Goal: Task Accomplishment & Management: Use online tool/utility

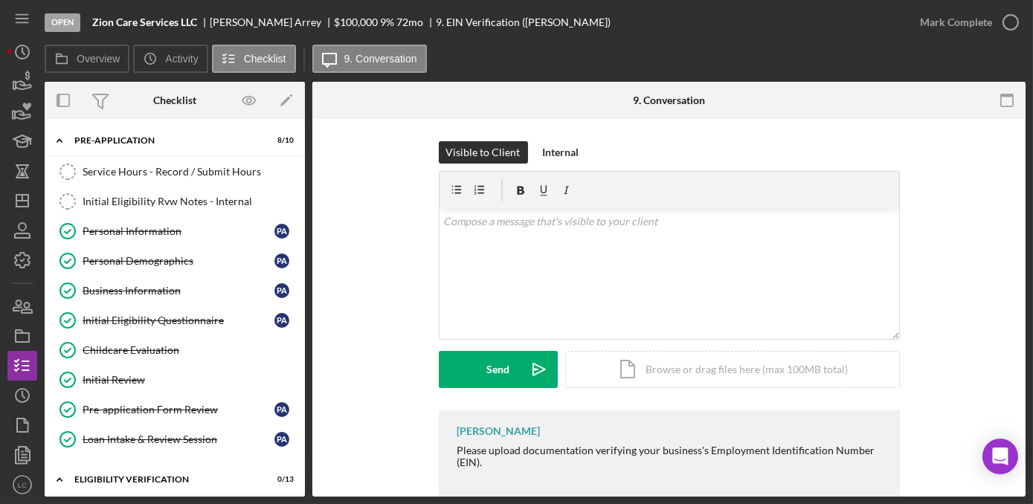
scroll to position [103, 0]
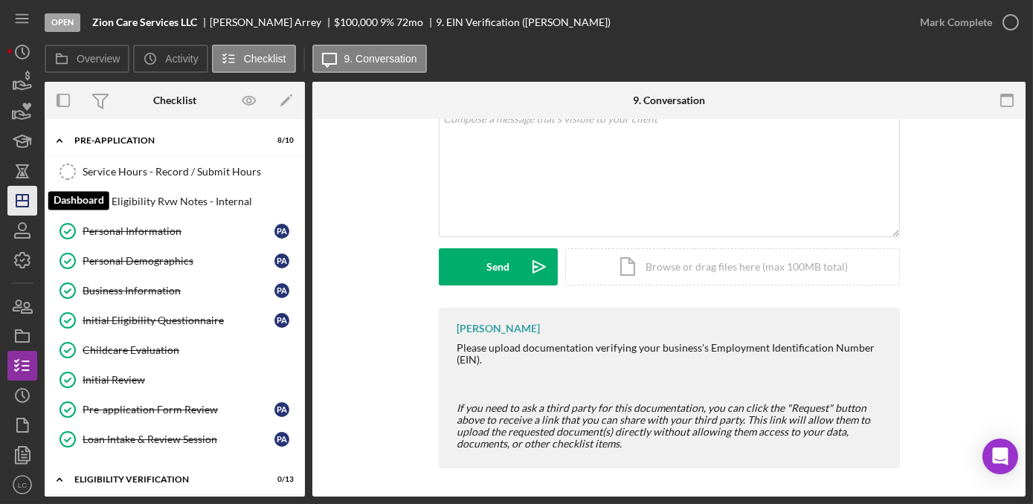
click at [31, 208] on icon "Icon/Dashboard" at bounding box center [22, 200] width 37 height 37
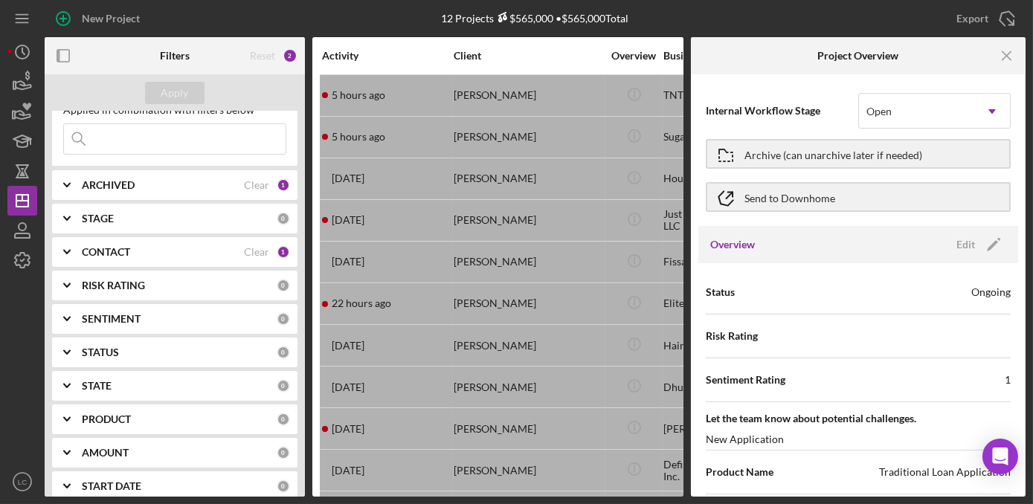
scroll to position [135, 0]
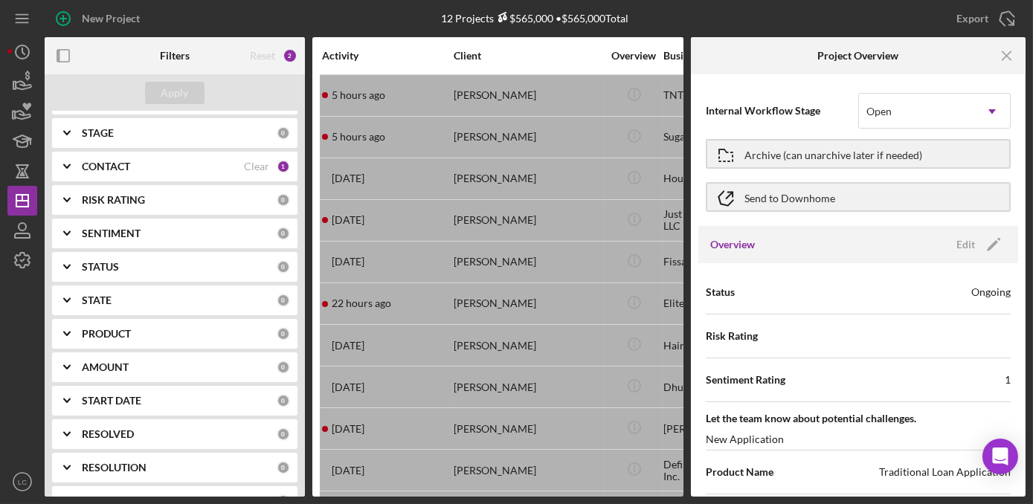
click at [111, 441] on div "RESOLVED 0" at bounding box center [186, 434] width 208 height 30
click at [65, 437] on icon "Icon/Expander" at bounding box center [66, 434] width 37 height 37
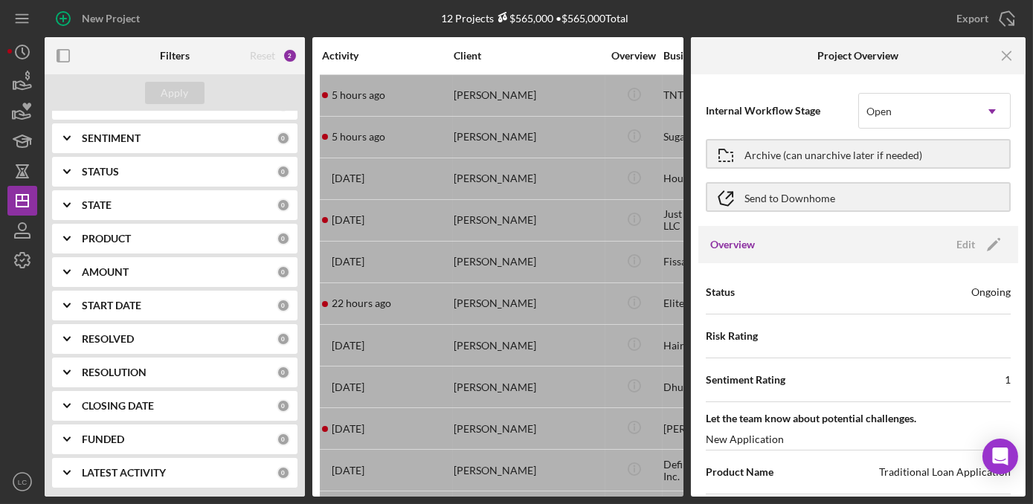
scroll to position [231, 0]
click at [65, 367] on icon "Icon/Expander" at bounding box center [66, 371] width 37 height 37
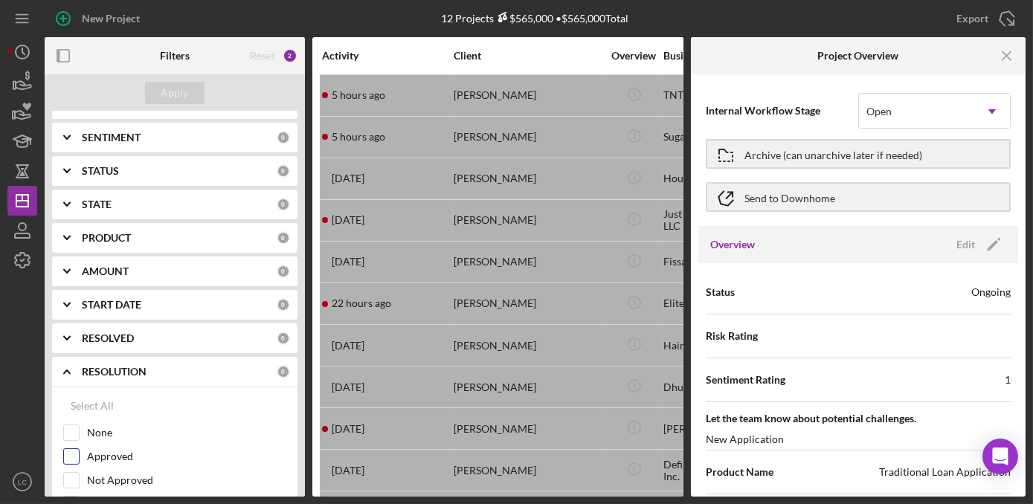
click at [80, 458] on div "Approved" at bounding box center [174, 460] width 223 height 24
click at [77, 456] on input "Approved" at bounding box center [71, 456] width 15 height 15
checkbox input "true"
click at [173, 102] on div "Apply" at bounding box center [175, 93] width 28 height 22
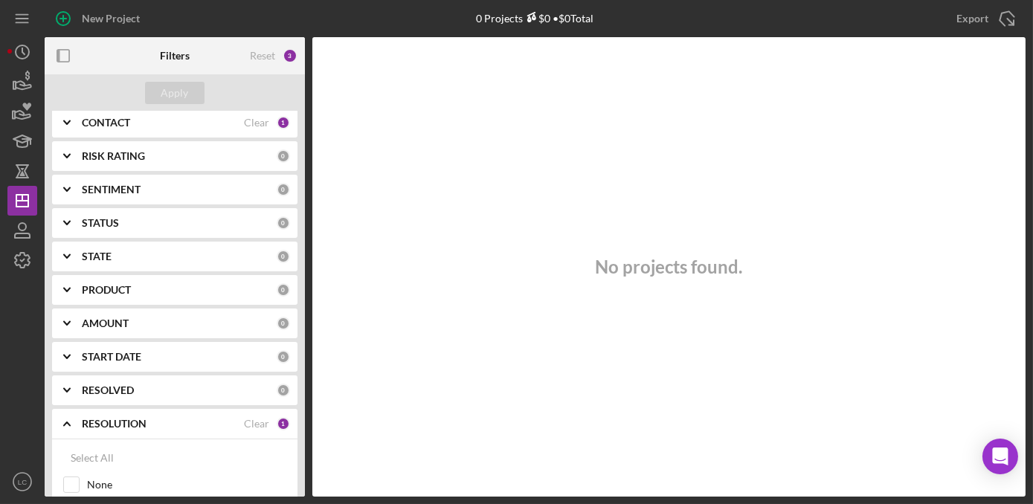
scroll to position [95, 0]
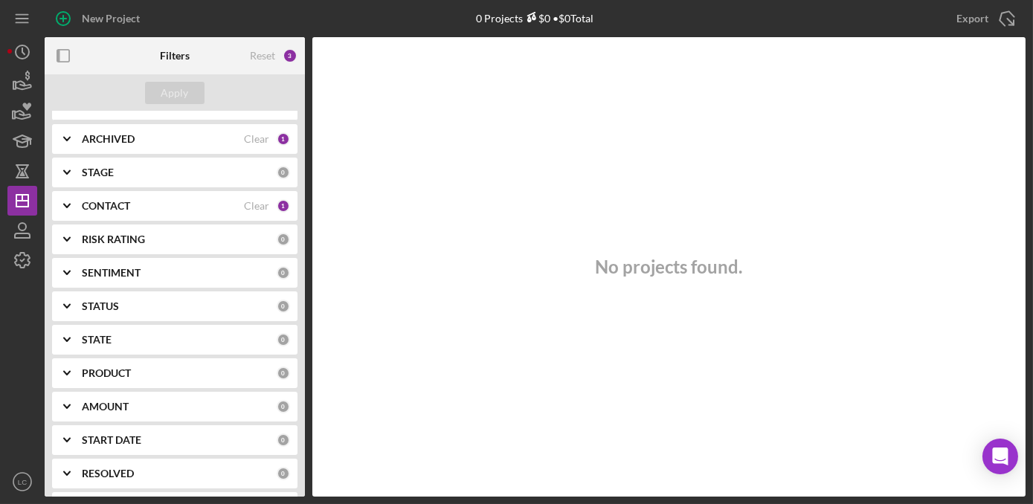
click at [97, 208] on b "CONTACT" at bounding box center [106, 206] width 48 height 12
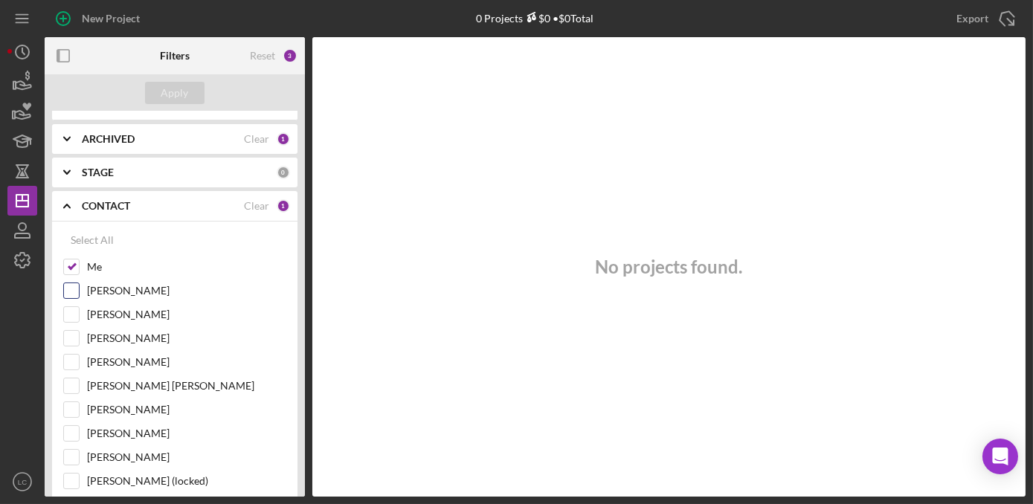
click at [70, 301] on div "[PERSON_NAME]" at bounding box center [174, 295] width 223 height 24
click at [71, 310] on input "[PERSON_NAME]" at bounding box center [71, 314] width 15 height 15
checkbox input "true"
click at [74, 335] on input "[PERSON_NAME]" at bounding box center [71, 338] width 15 height 15
checkbox input "true"
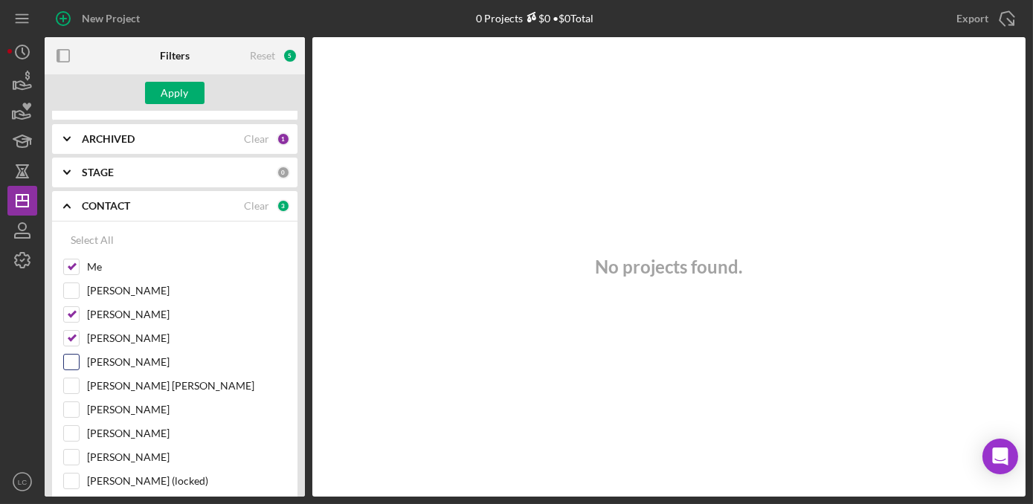
click at [71, 360] on input "[PERSON_NAME]" at bounding box center [71, 362] width 15 height 15
checkbox input "true"
click at [74, 413] on input "[PERSON_NAME]" at bounding box center [71, 409] width 15 height 15
checkbox input "true"
click at [191, 106] on div "Apply" at bounding box center [175, 92] width 260 height 37
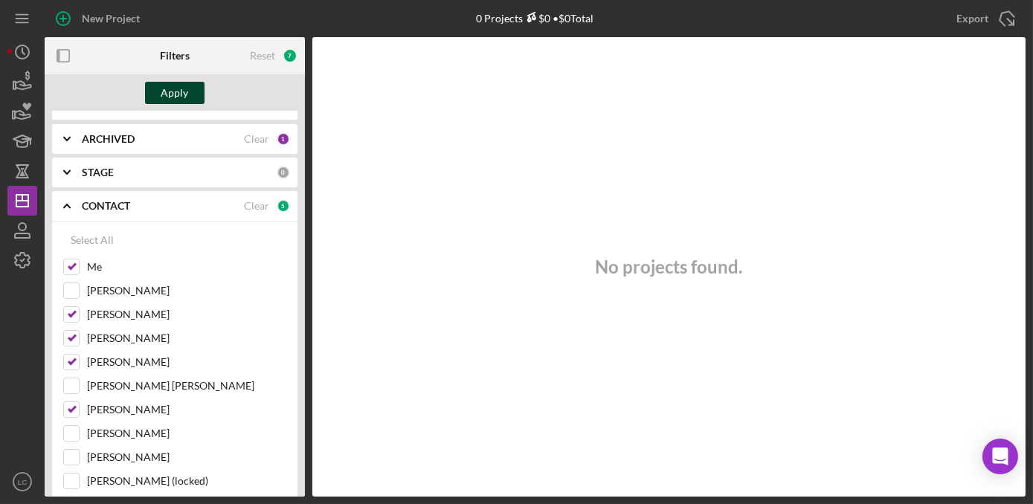
click at [184, 83] on div "Apply" at bounding box center [175, 93] width 28 height 22
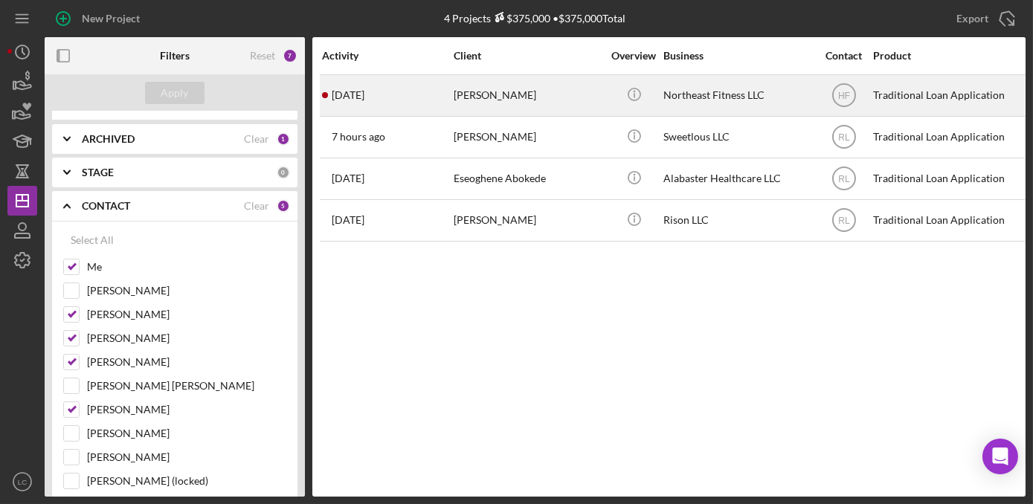
click at [596, 103] on div "[PERSON_NAME]" at bounding box center [528, 95] width 149 height 39
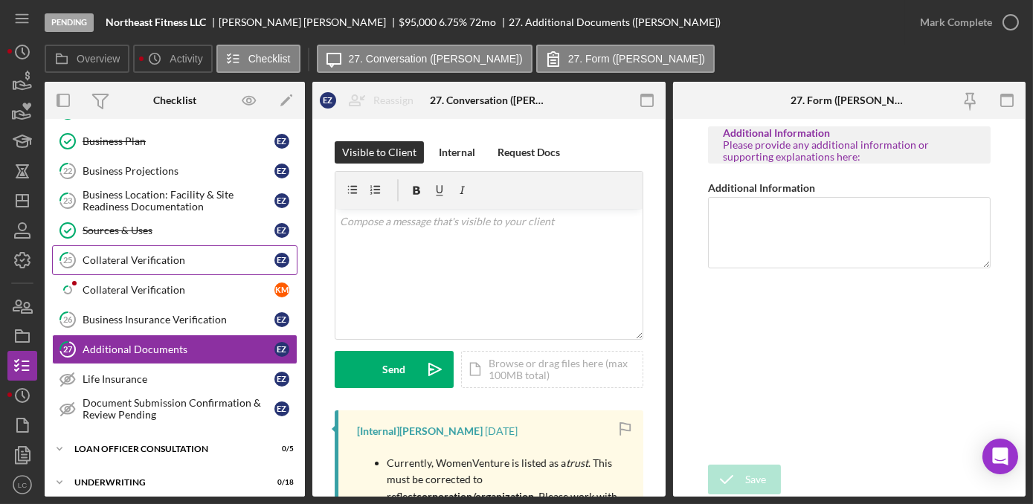
scroll to position [637, 0]
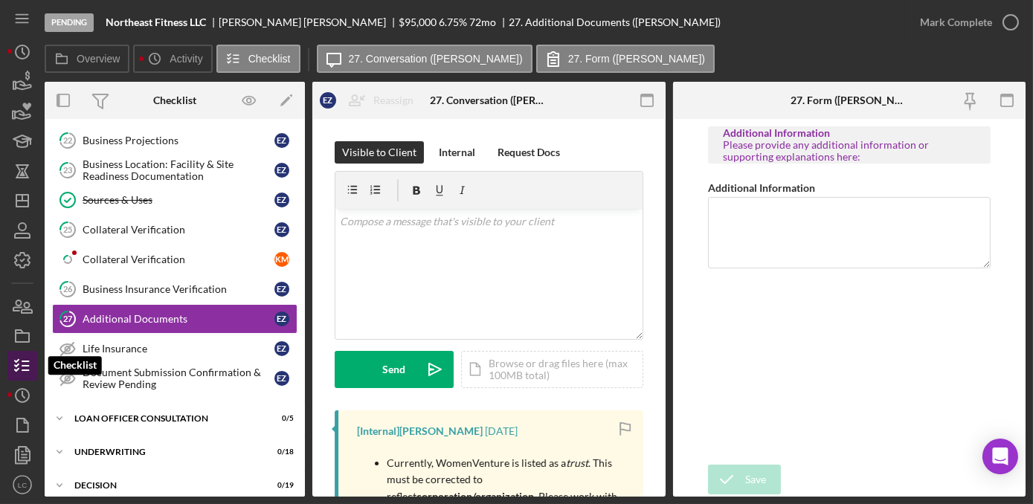
click at [20, 365] on icon "button" at bounding box center [22, 365] width 37 height 37
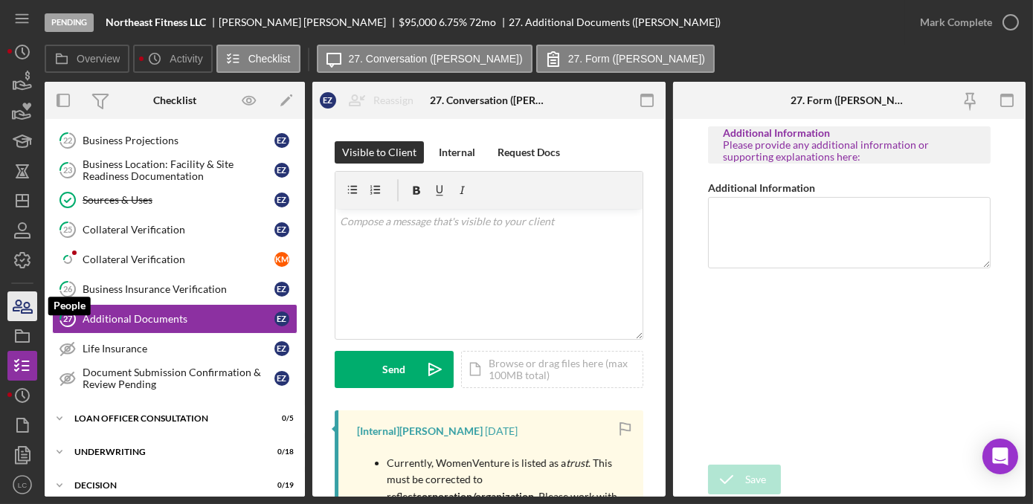
click at [23, 308] on icon "button" at bounding box center [22, 306] width 37 height 37
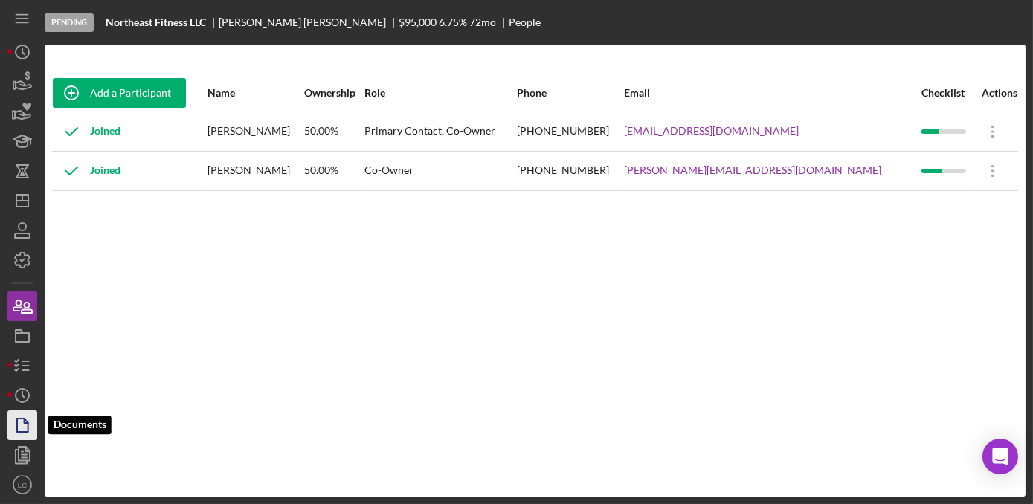
click at [19, 417] on icon "button" at bounding box center [22, 425] width 37 height 37
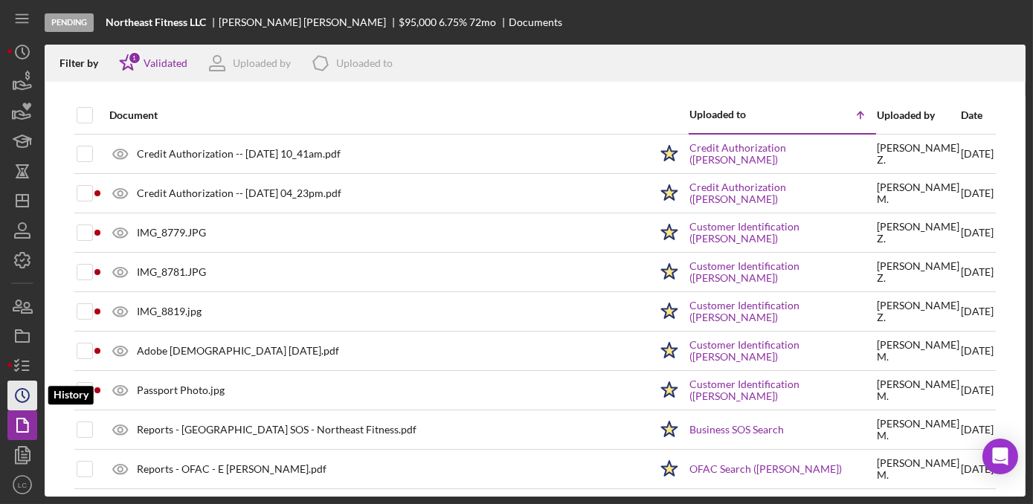
click at [26, 391] on circle "button" at bounding box center [22, 395] width 13 height 13
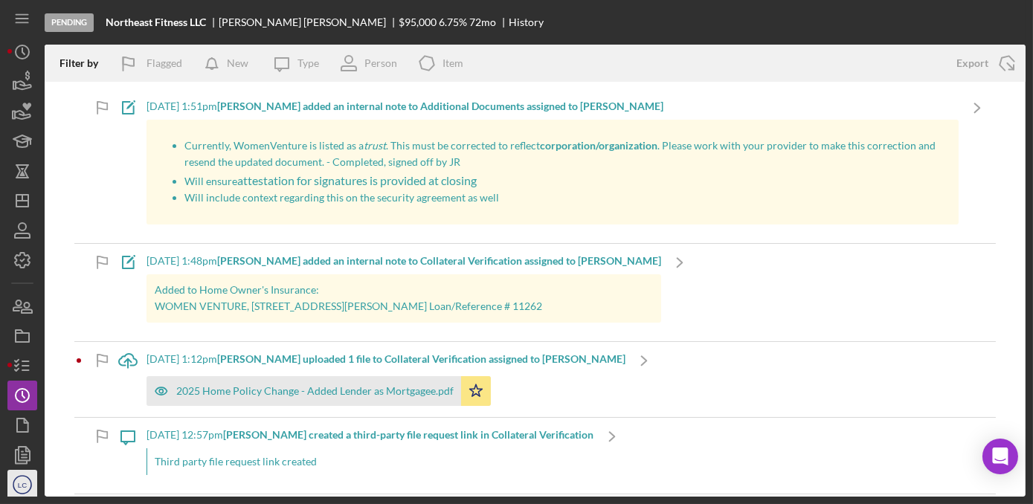
click at [23, 483] on text "LC" at bounding box center [22, 485] width 9 height 8
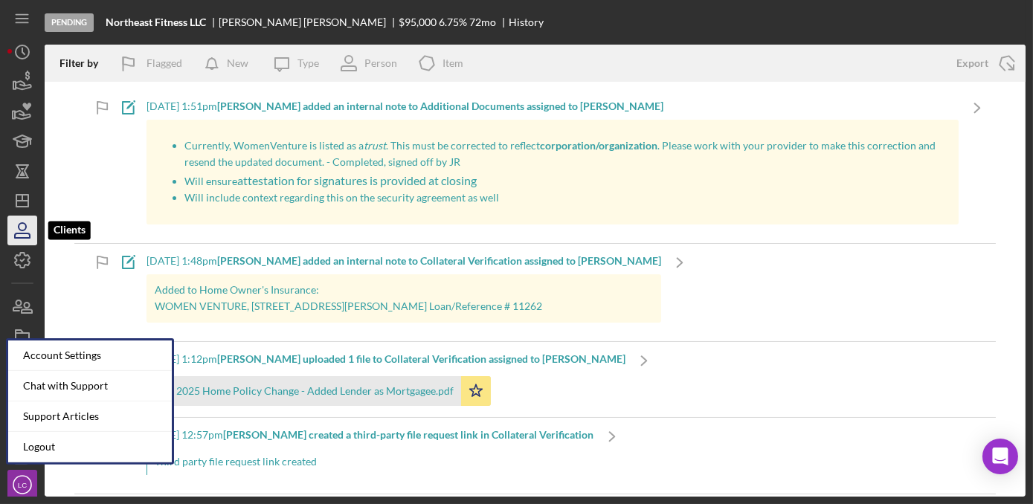
click at [15, 231] on icon "button" at bounding box center [22, 230] width 37 height 37
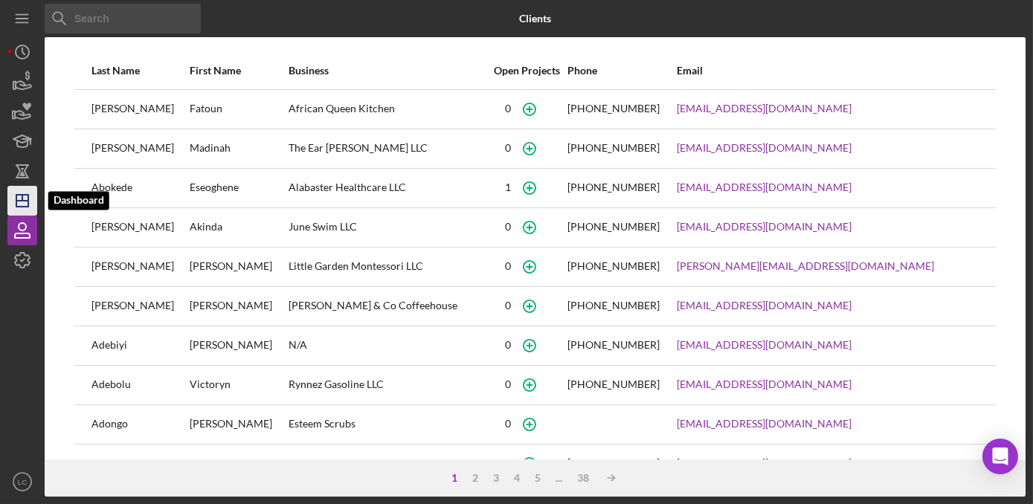
click at [23, 203] on icon "Icon/Dashboard" at bounding box center [22, 200] width 37 height 37
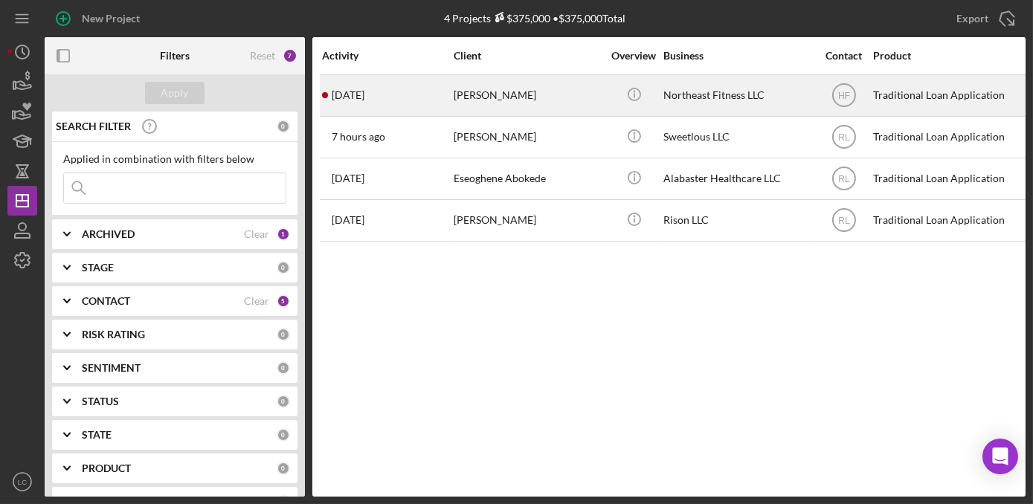
click at [569, 95] on div "[PERSON_NAME]" at bounding box center [528, 95] width 149 height 39
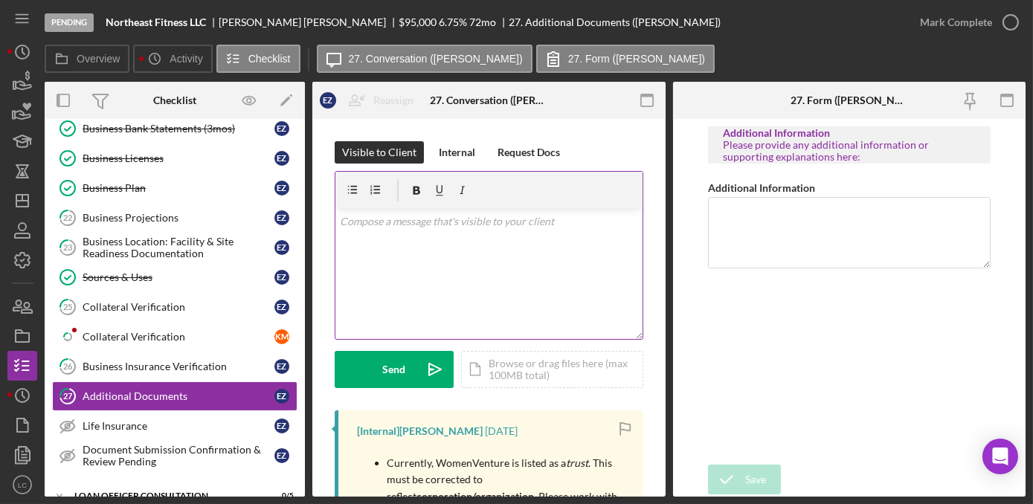
scroll to position [637, 0]
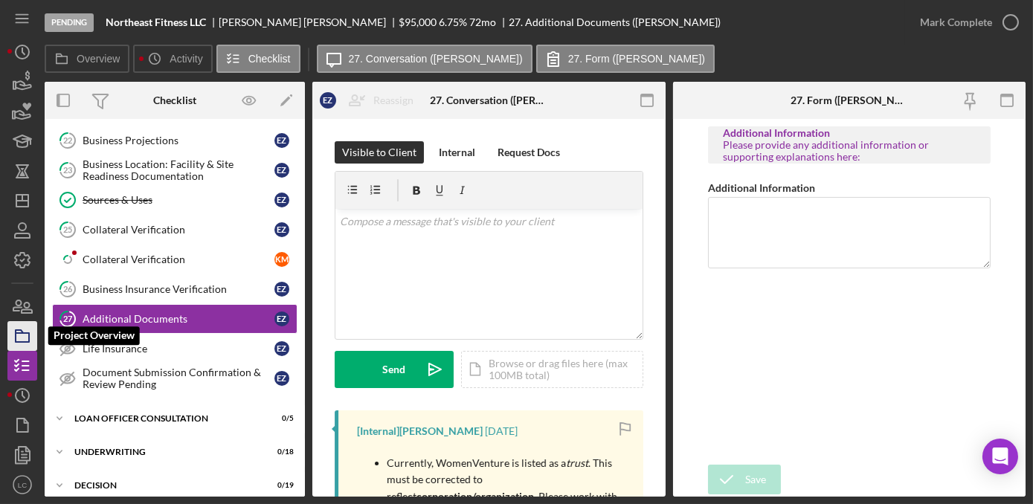
click at [23, 343] on icon "button" at bounding box center [22, 336] width 37 height 37
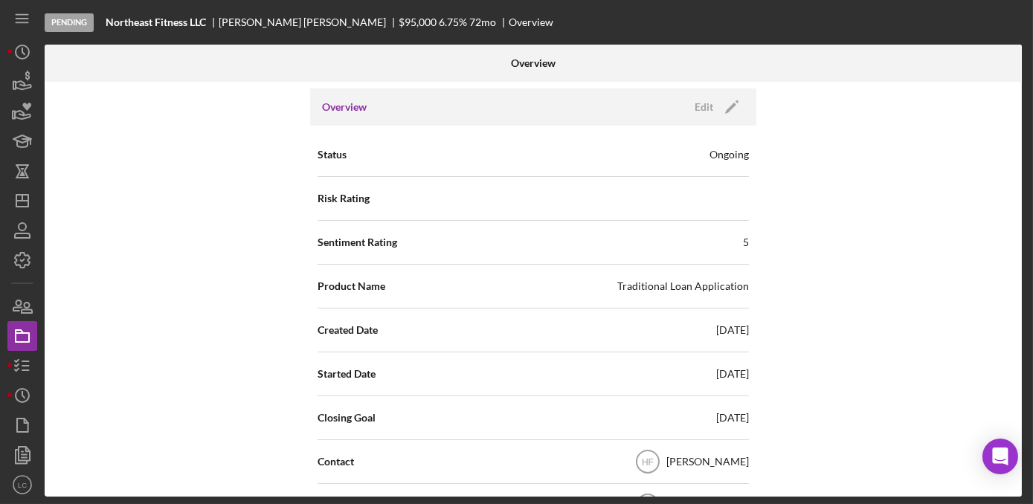
scroll to position [67, 0]
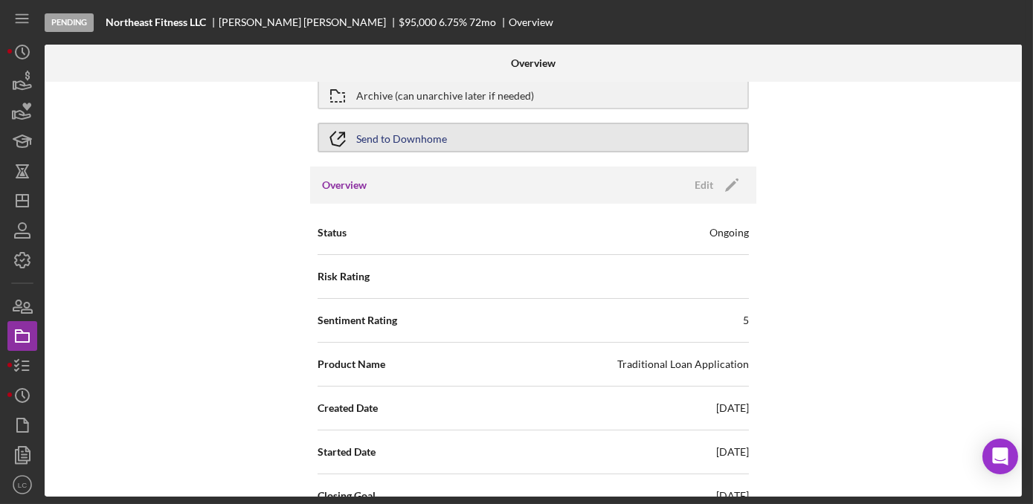
click at [376, 141] on div "Send to Downhome" at bounding box center [401, 137] width 91 height 27
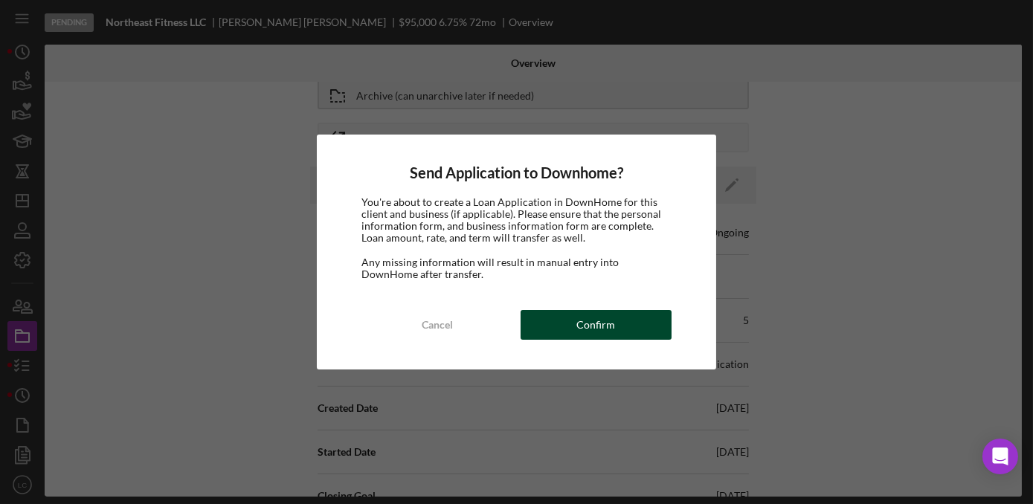
click at [571, 327] on button "Confirm" at bounding box center [596, 325] width 151 height 30
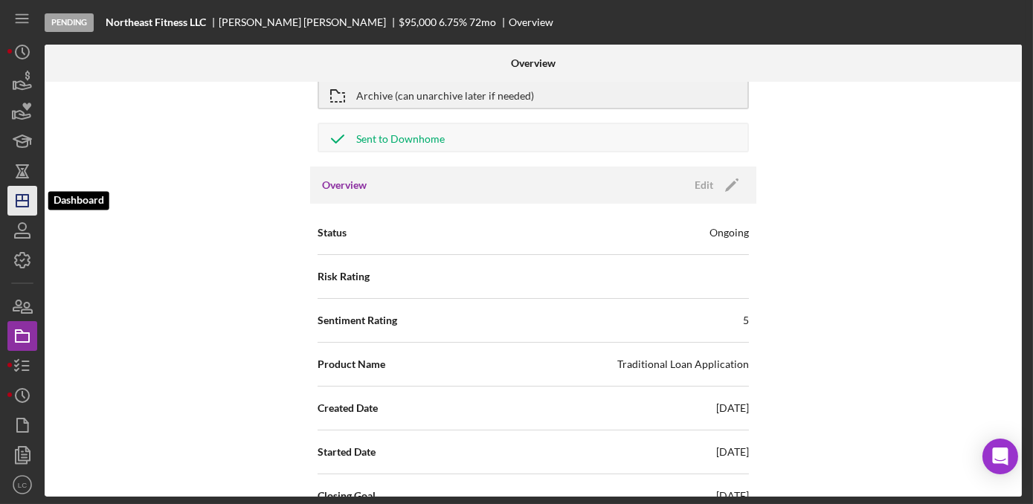
click at [29, 187] on icon "Icon/Dashboard" at bounding box center [22, 200] width 37 height 37
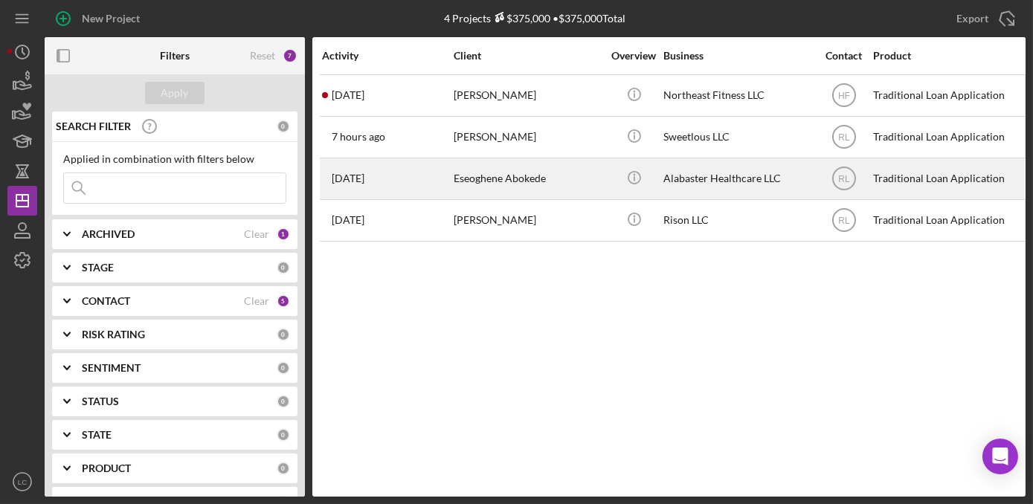
click at [593, 171] on div "Eseoghene Abokede" at bounding box center [528, 178] width 149 height 39
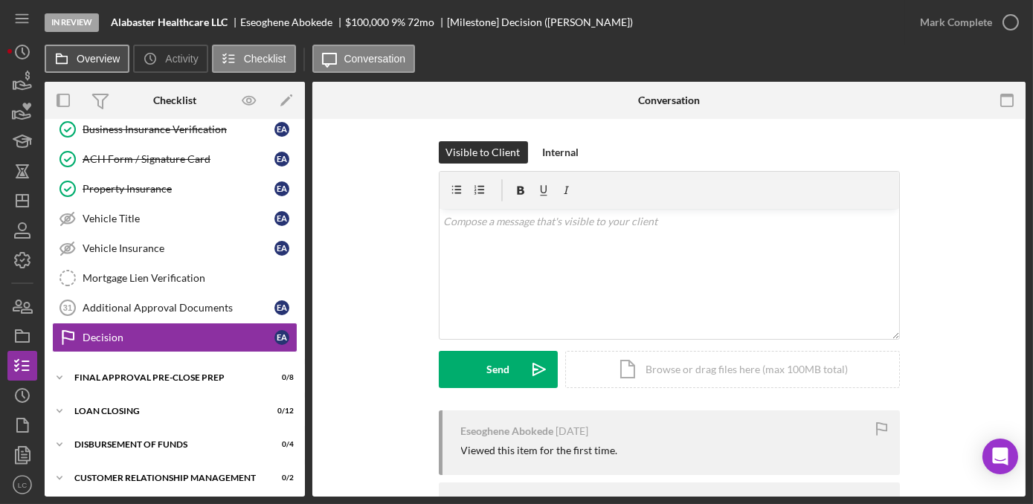
scroll to position [440, 0]
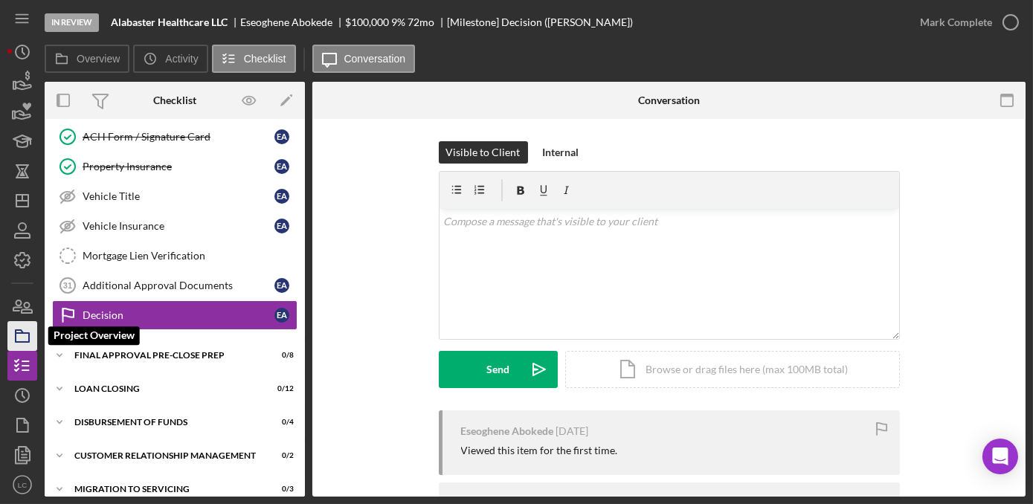
click at [28, 336] on icon "button" at bounding box center [22, 336] width 37 height 37
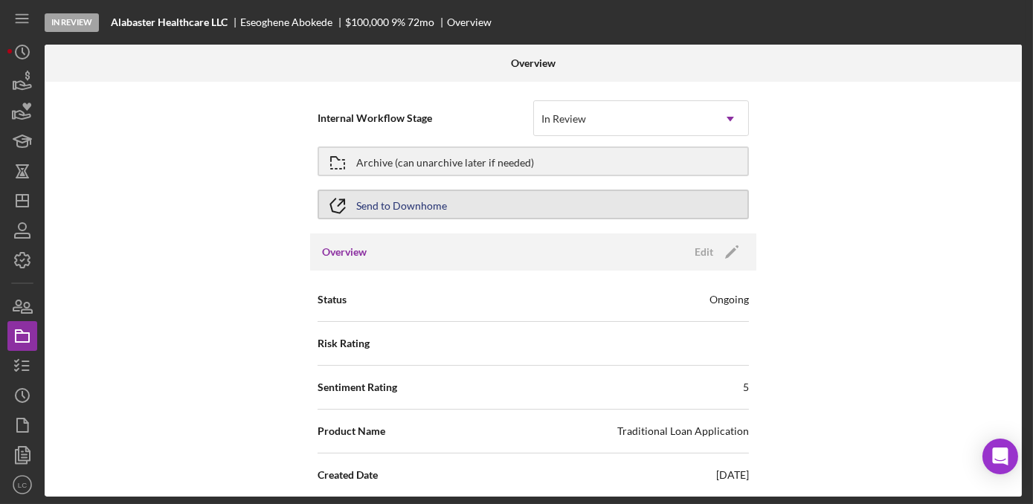
click at [376, 213] on div "Send to Downhome" at bounding box center [401, 204] width 91 height 27
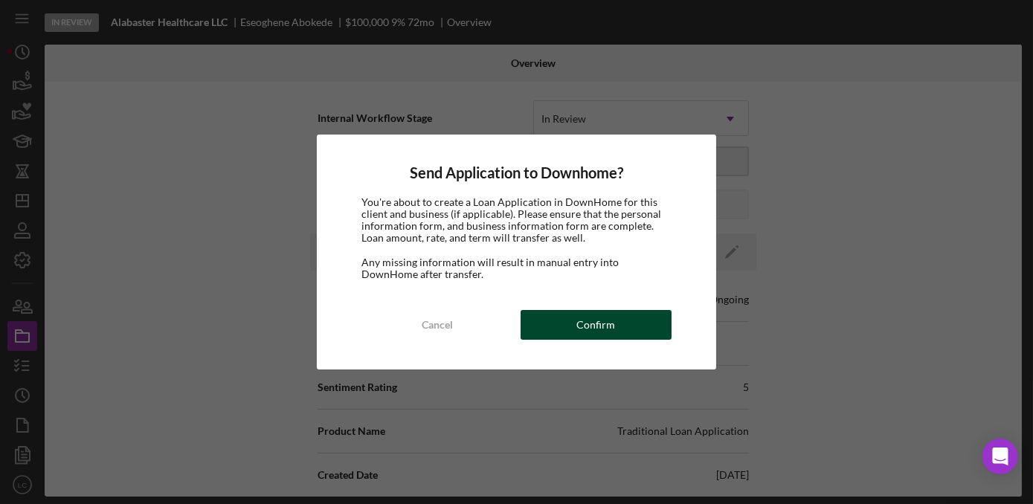
click at [589, 326] on div "Confirm" at bounding box center [595, 325] width 39 height 30
